Goal: Navigation & Orientation: Go to known website

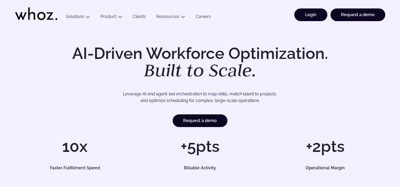
click at [313, 16] on link "Login" at bounding box center [310, 14] width 33 height 13
click at [317, 11] on link "Login" at bounding box center [310, 14] width 33 height 13
click at [307, 16] on link "Login" at bounding box center [310, 14] width 33 height 13
click at [332, 95] on p "Leverage AI and agent-led orchestration to map skills, match talent to projects…" at bounding box center [200, 97] width 333 height 13
click at [309, 18] on link "Login" at bounding box center [310, 14] width 33 height 13
